Goal: Task Accomplishment & Management: Complete application form

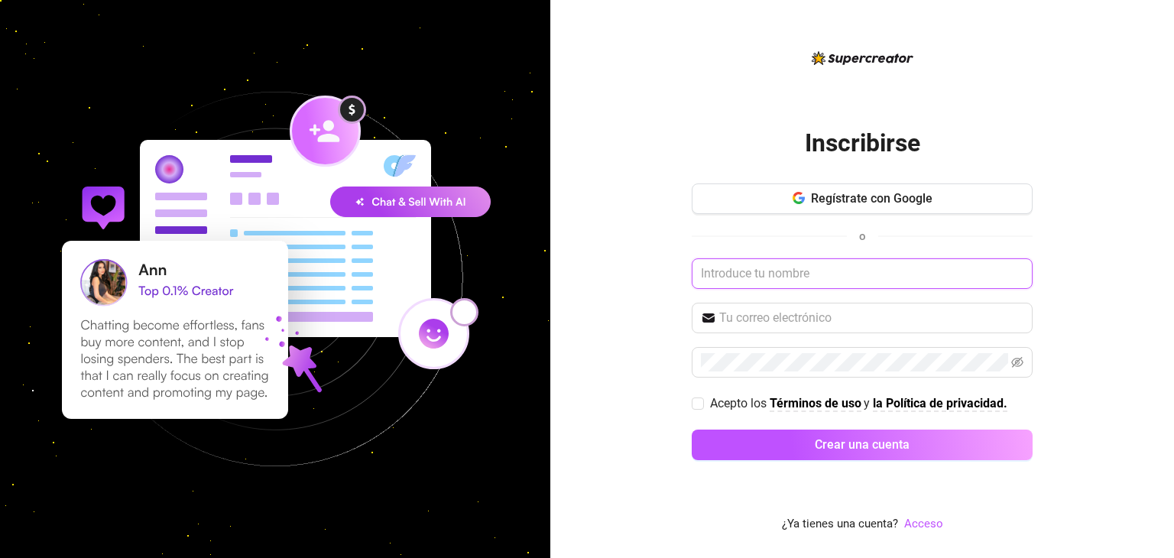
click at [717, 270] on input "text" at bounding box center [862, 273] width 341 height 31
type input "Loly"
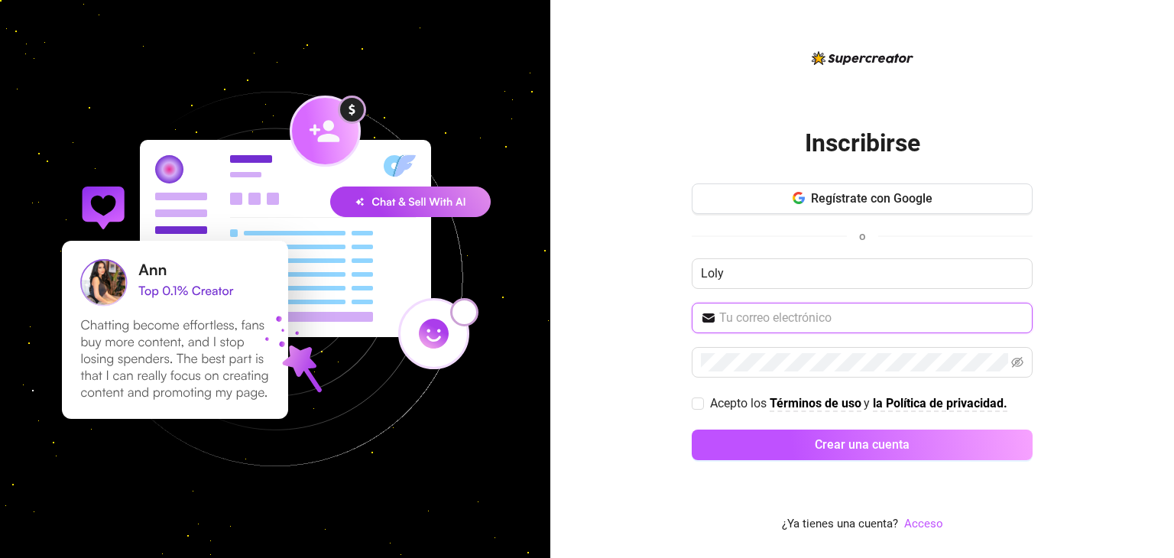
click at [755, 313] on input "text" at bounding box center [872, 318] width 304 height 18
type input "[EMAIL_ADDRESS][DOMAIN_NAME]"
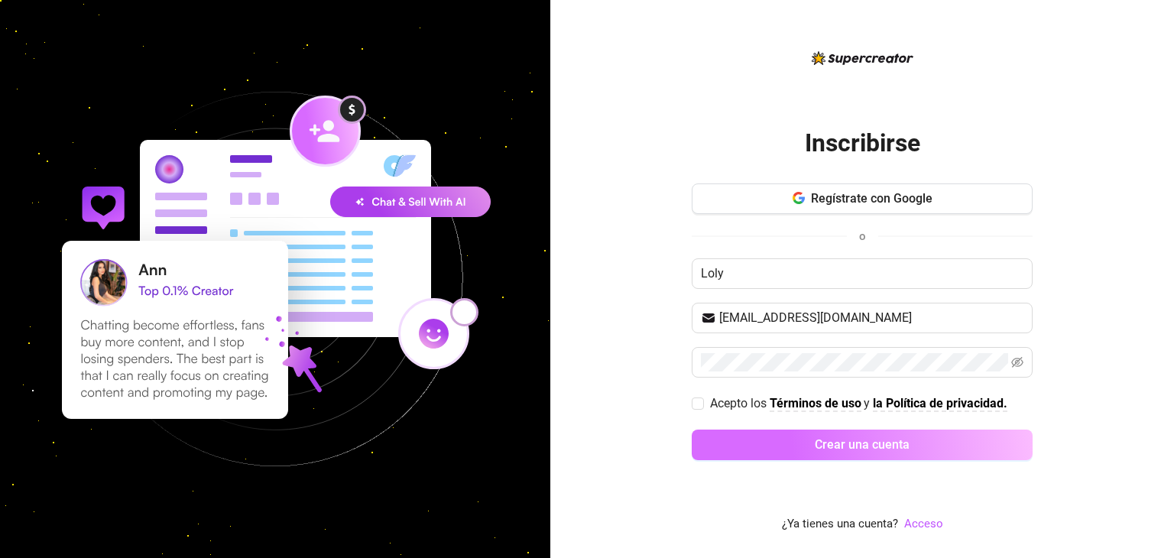
click at [881, 443] on font "Crear una cuenta" at bounding box center [862, 444] width 95 height 15
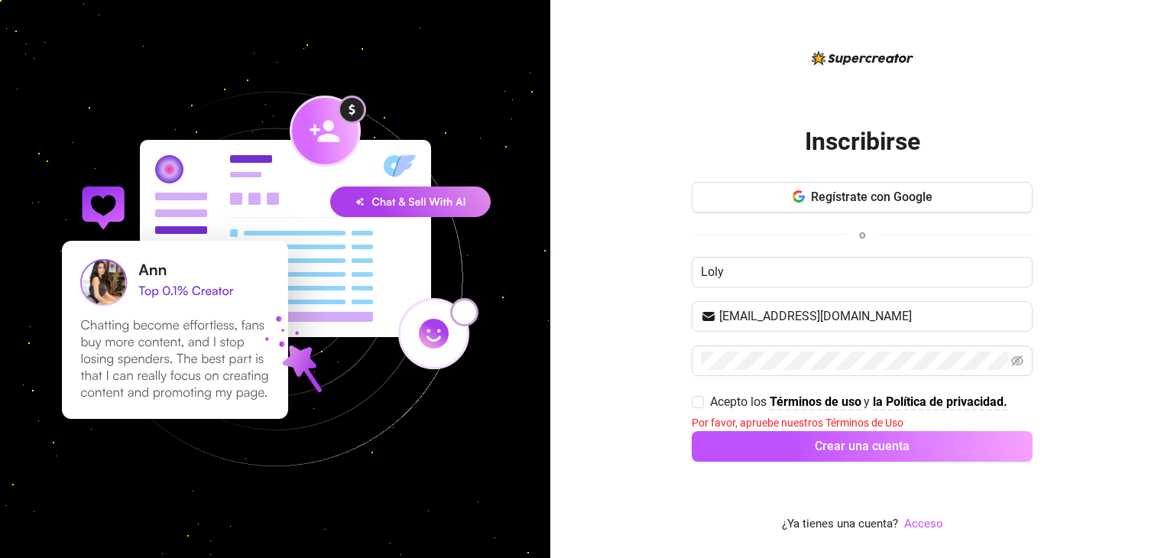
click at [769, 463] on div "Regístrate con Google o Loly [EMAIL_ADDRESS][DOMAIN_NAME] Acepto los Términos d…" at bounding box center [862, 329] width 341 height 294
click at [699, 398] on input "Acepto los Términos de uso y la Política de privacidad." at bounding box center [697, 401] width 11 height 11
checkbox input "true"
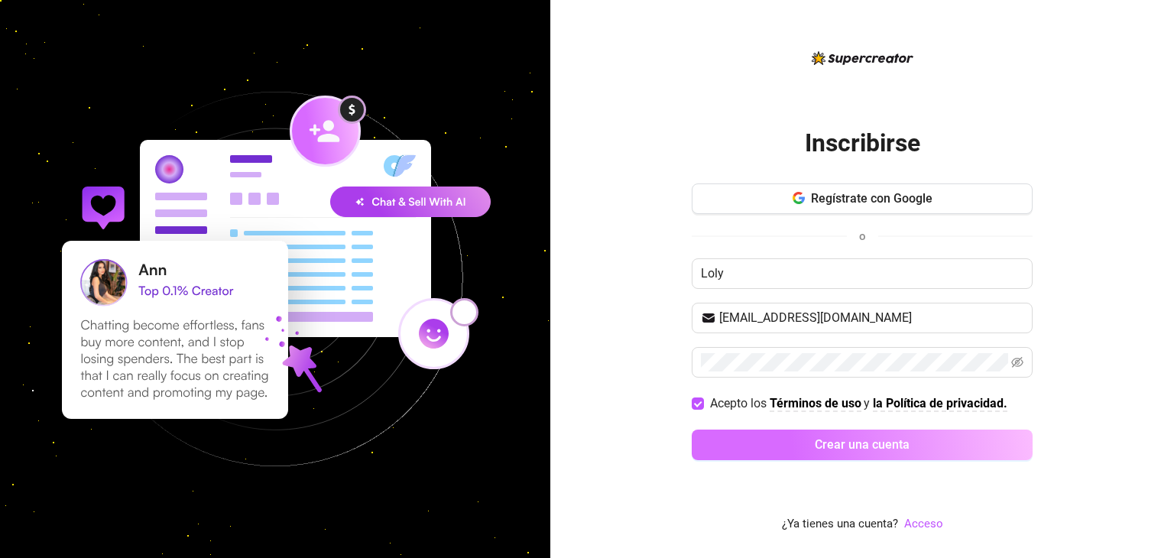
click at [908, 444] on font "Crear una cuenta" at bounding box center [862, 444] width 95 height 15
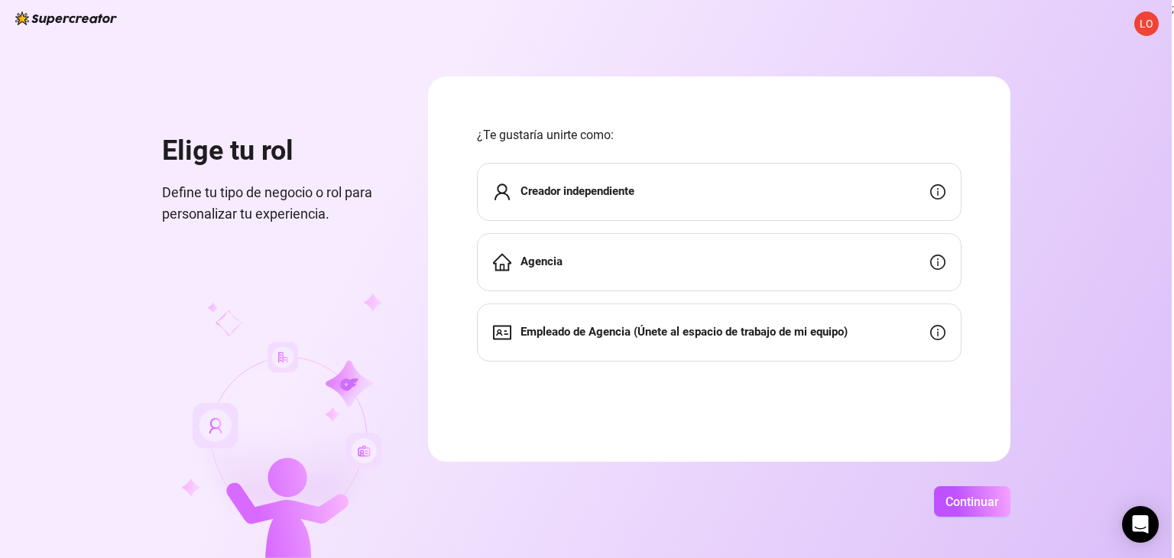
click at [836, 193] on div "Creador independiente" at bounding box center [719, 192] width 485 height 58
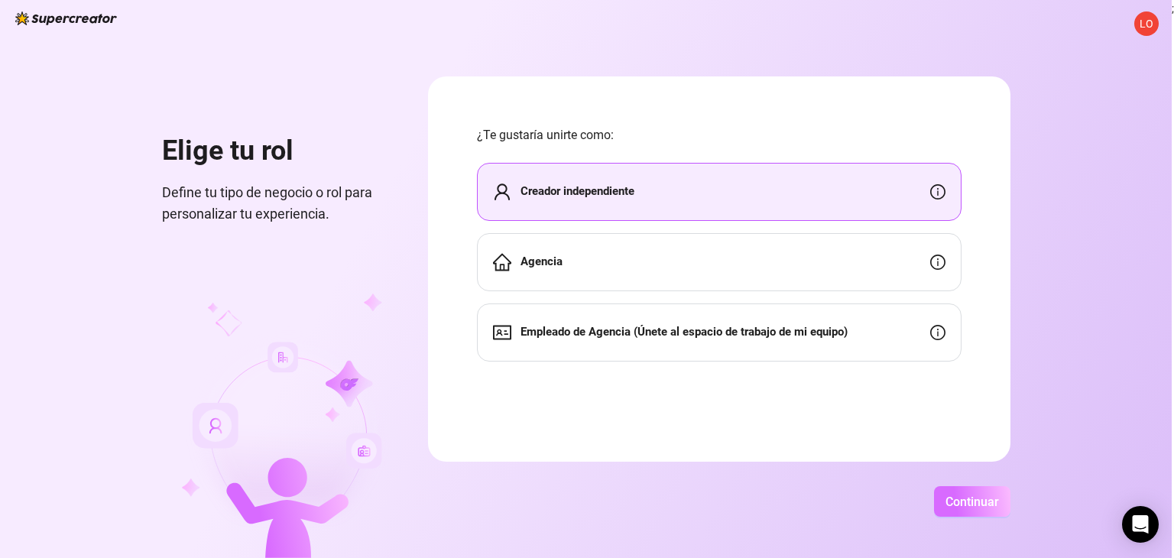
click at [973, 514] on button "Continuar" at bounding box center [972, 501] width 76 height 31
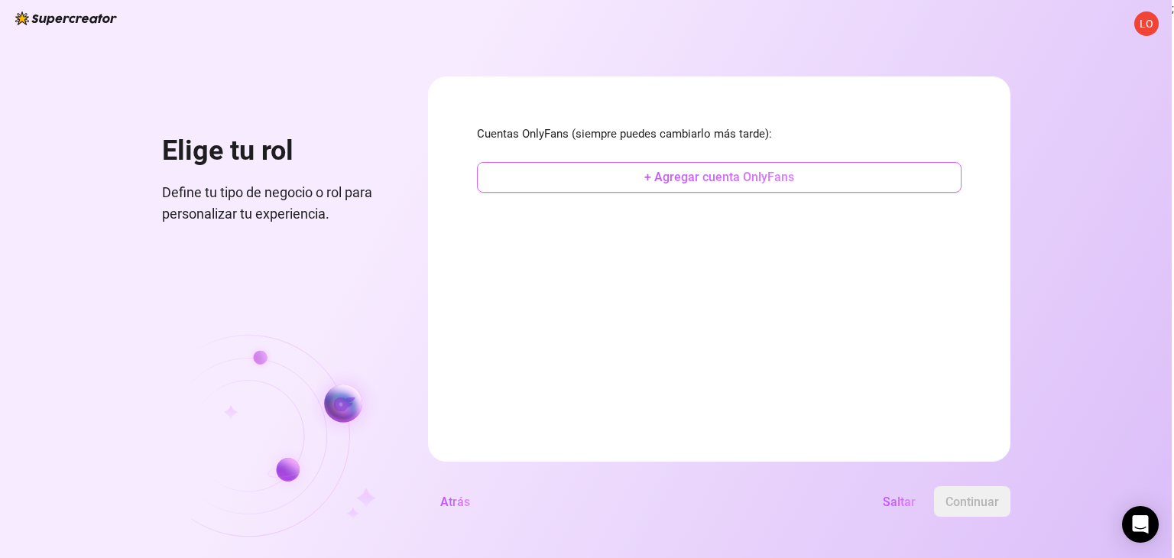
click at [639, 173] on button "+ Agregar cuenta OnlyFans" at bounding box center [719, 177] width 485 height 31
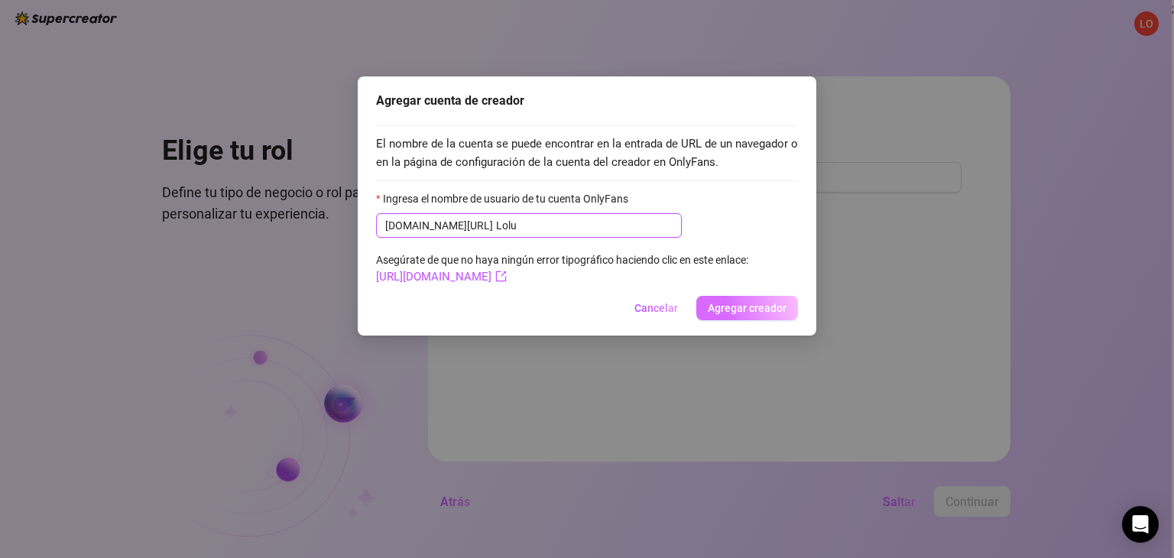
type input "Lolu"
click at [747, 307] on font "Agregar creador" at bounding box center [747, 308] width 79 height 12
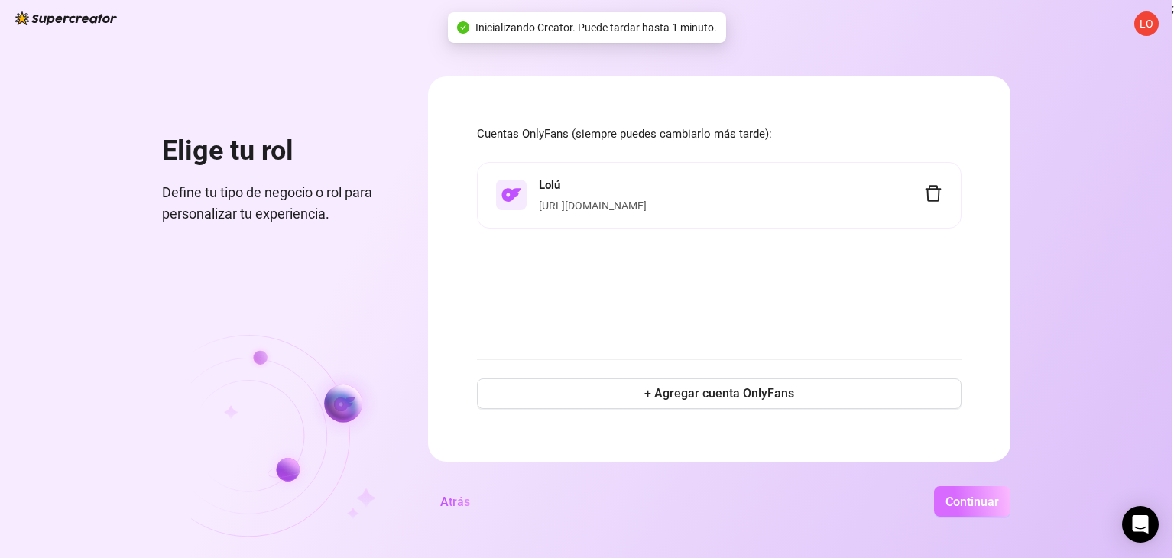
click at [957, 493] on button "Continuar" at bounding box center [972, 501] width 76 height 31
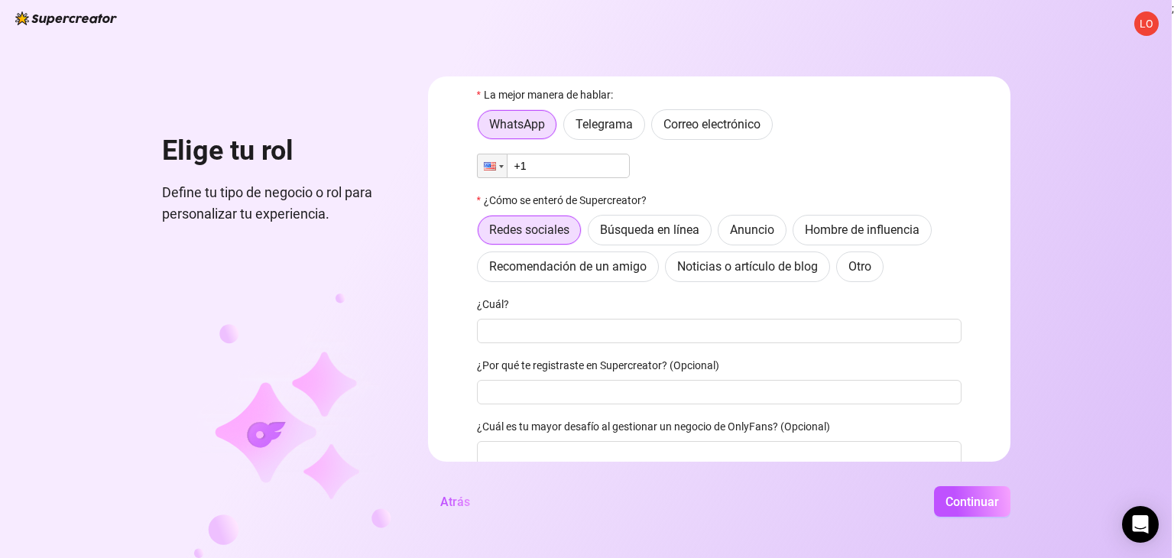
scroll to position [76, 0]
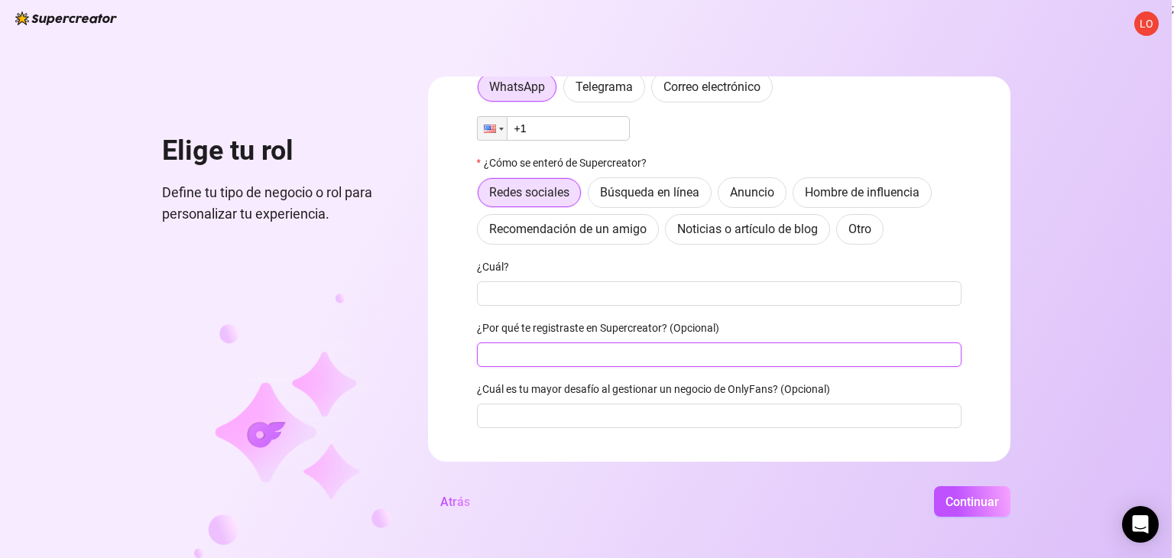
click at [577, 352] on input "¿Por qué te registraste en Supercreator? (Opcional)" at bounding box center [719, 355] width 485 height 24
click at [534, 127] on input "+1" at bounding box center [553, 128] width 153 height 24
drag, startPoint x: 534, startPoint y: 127, endPoint x: 509, endPoint y: 129, distance: 25.3
click at [509, 129] on input "+1" at bounding box center [553, 128] width 153 height 24
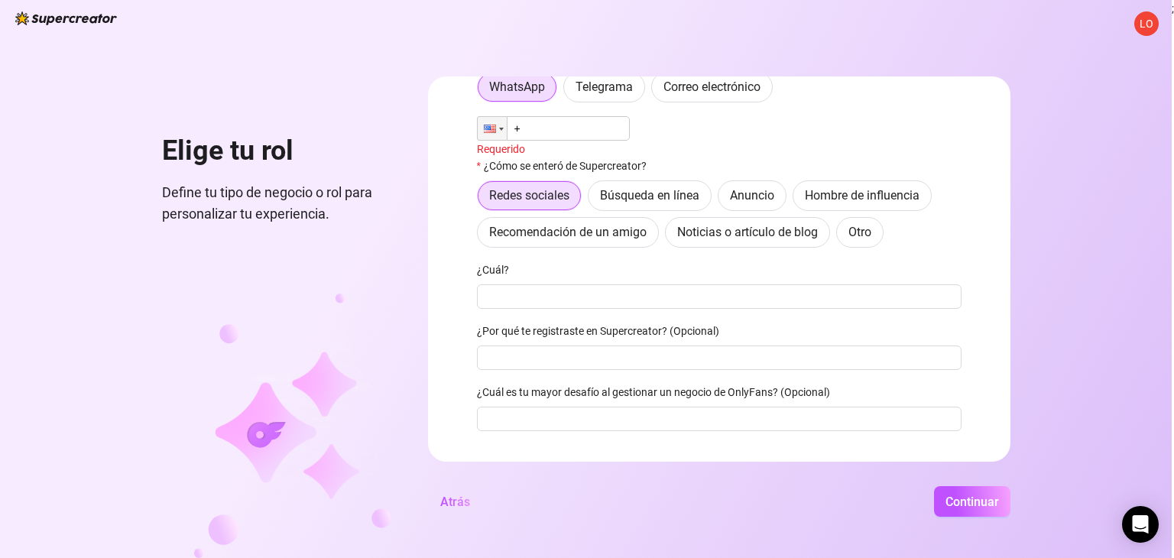
click at [521, 132] on input "+" at bounding box center [553, 128] width 153 height 24
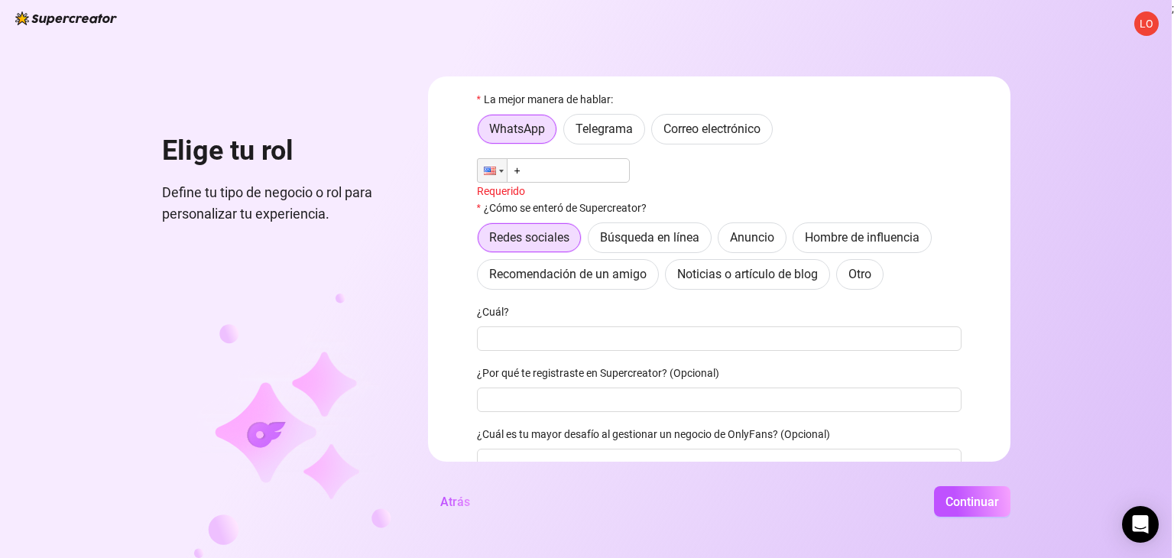
scroll to position [0, 0]
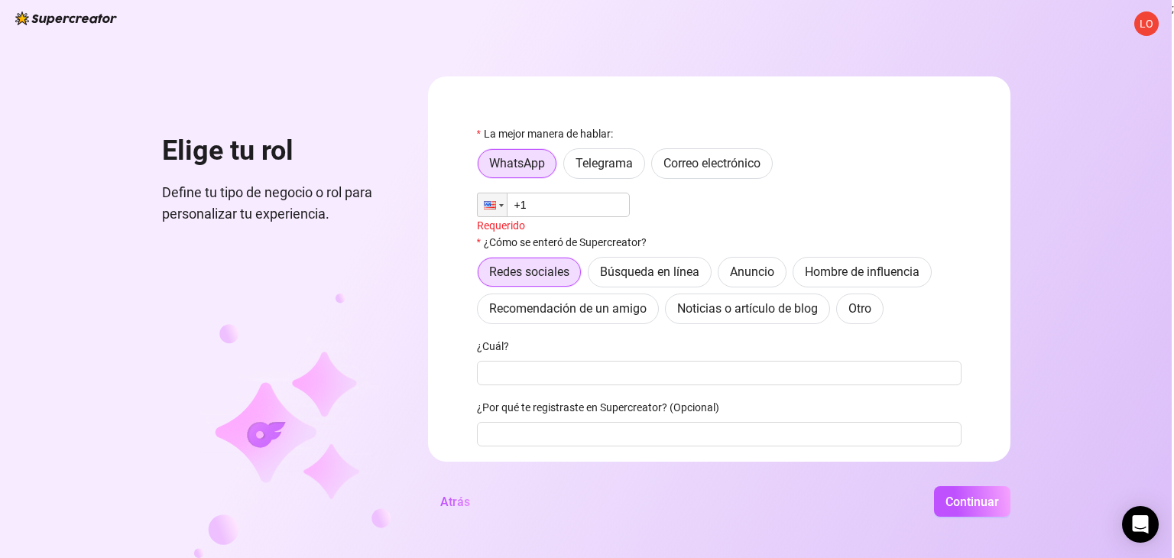
click at [685, 214] on div "Teléfono +1" at bounding box center [719, 205] width 485 height 24
click at [955, 499] on font "Continuar" at bounding box center [973, 502] width 54 height 15
click at [547, 208] on input "+1" at bounding box center [553, 205] width 153 height 24
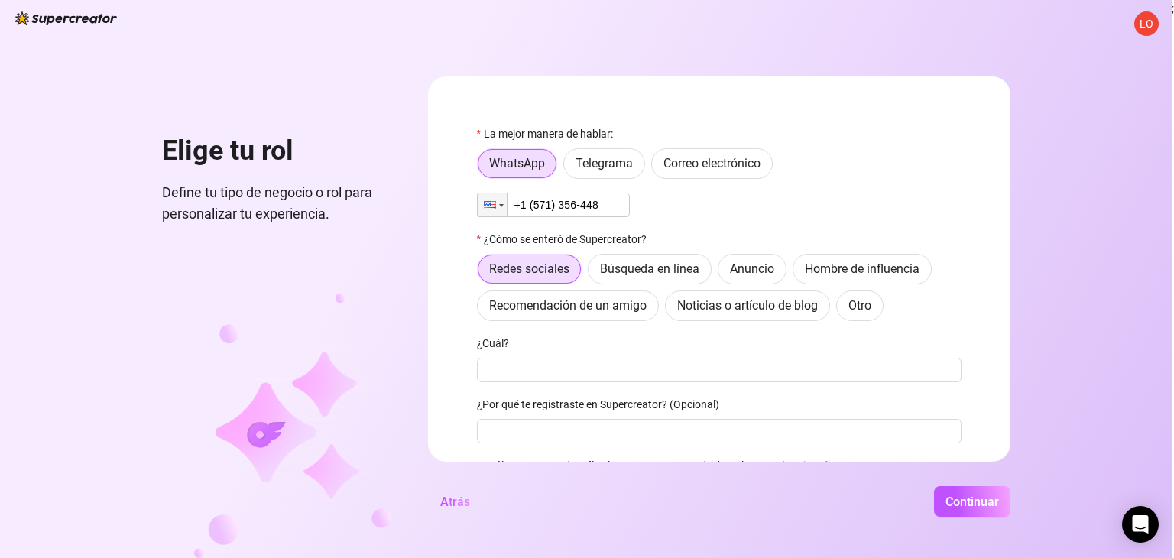
click at [685, 215] on div "Teléfono +1 (571) 356-448" at bounding box center [719, 205] width 485 height 24
click at [489, 200] on div at bounding box center [492, 204] width 29 height 23
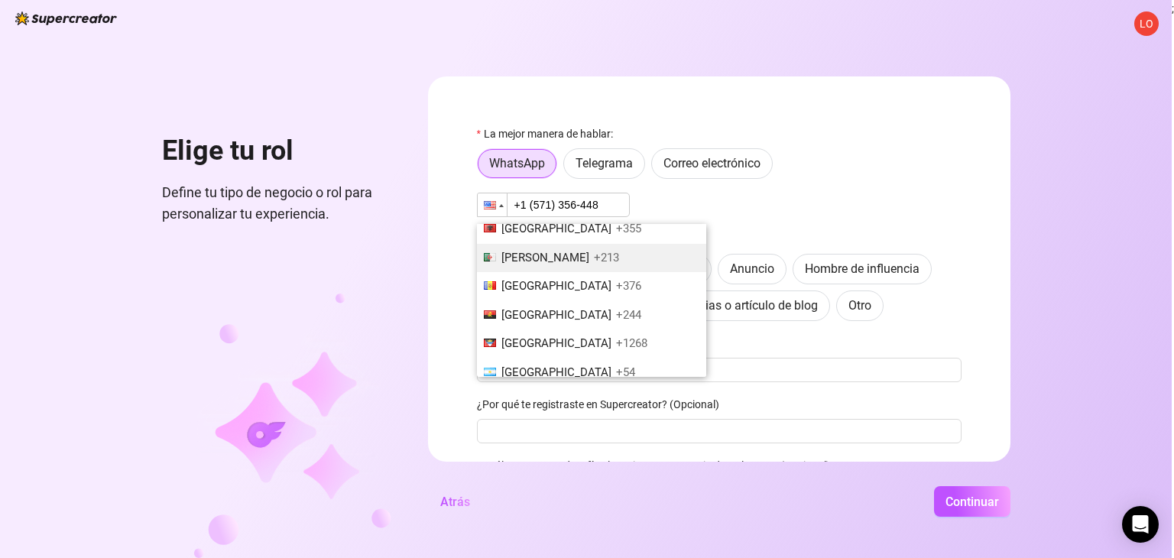
scroll to position [242, 0]
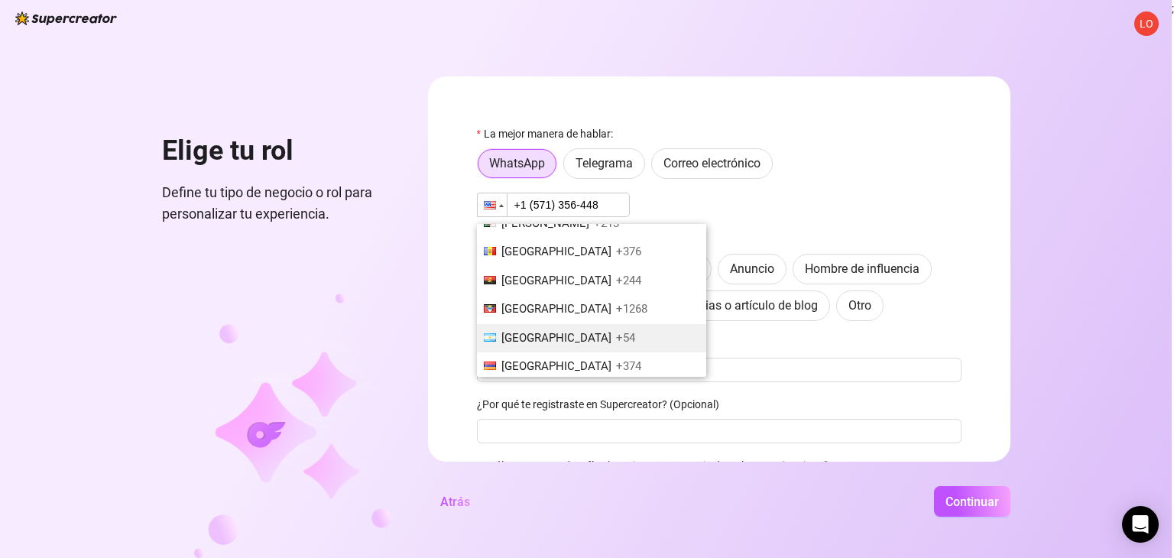
click at [541, 331] on font "[GEOGRAPHIC_DATA]" at bounding box center [557, 338] width 110 height 14
type input "[PHONE_NUMBER]"
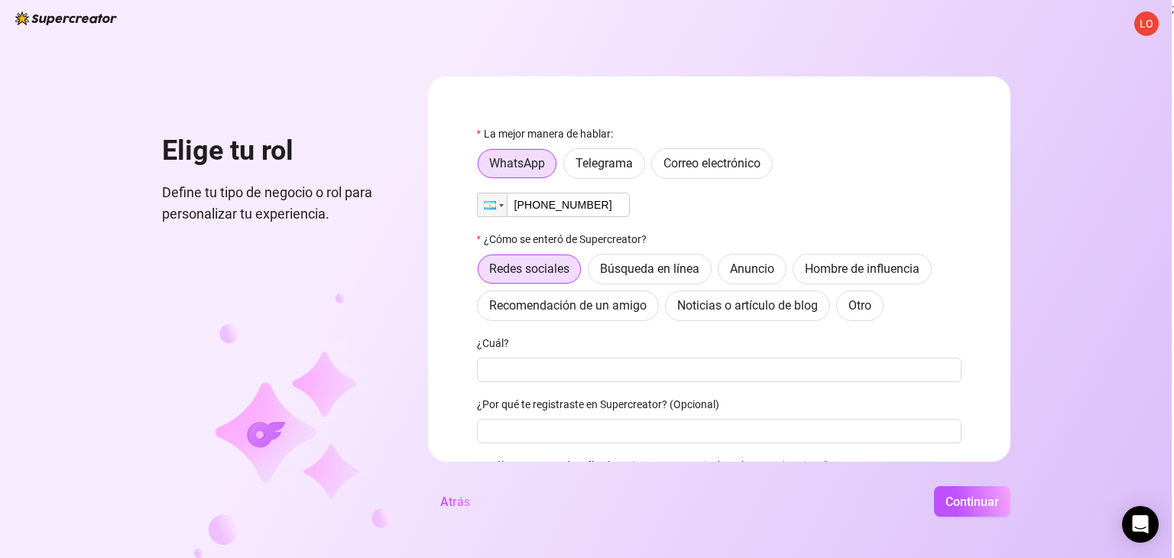
click at [775, 185] on div "La mejor manera de hablar: WhatsApp Telegrama Correo electrónico Teléfono [PHON…" at bounding box center [719, 321] width 485 height 393
click at [961, 499] on font "Continuar" at bounding box center [973, 502] width 54 height 15
